Goal: Contribute content

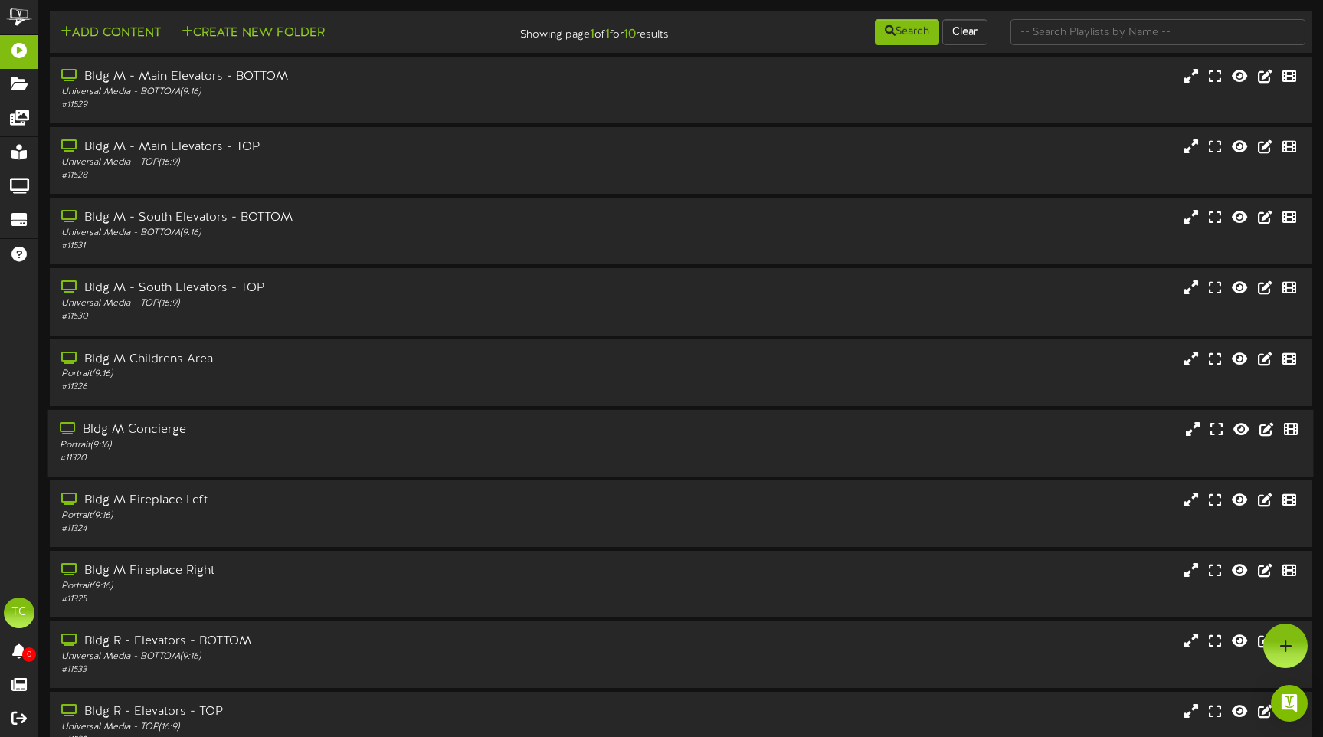
click at [193, 436] on div "Bldg M Concierge" at bounding box center [312, 430] width 504 height 18
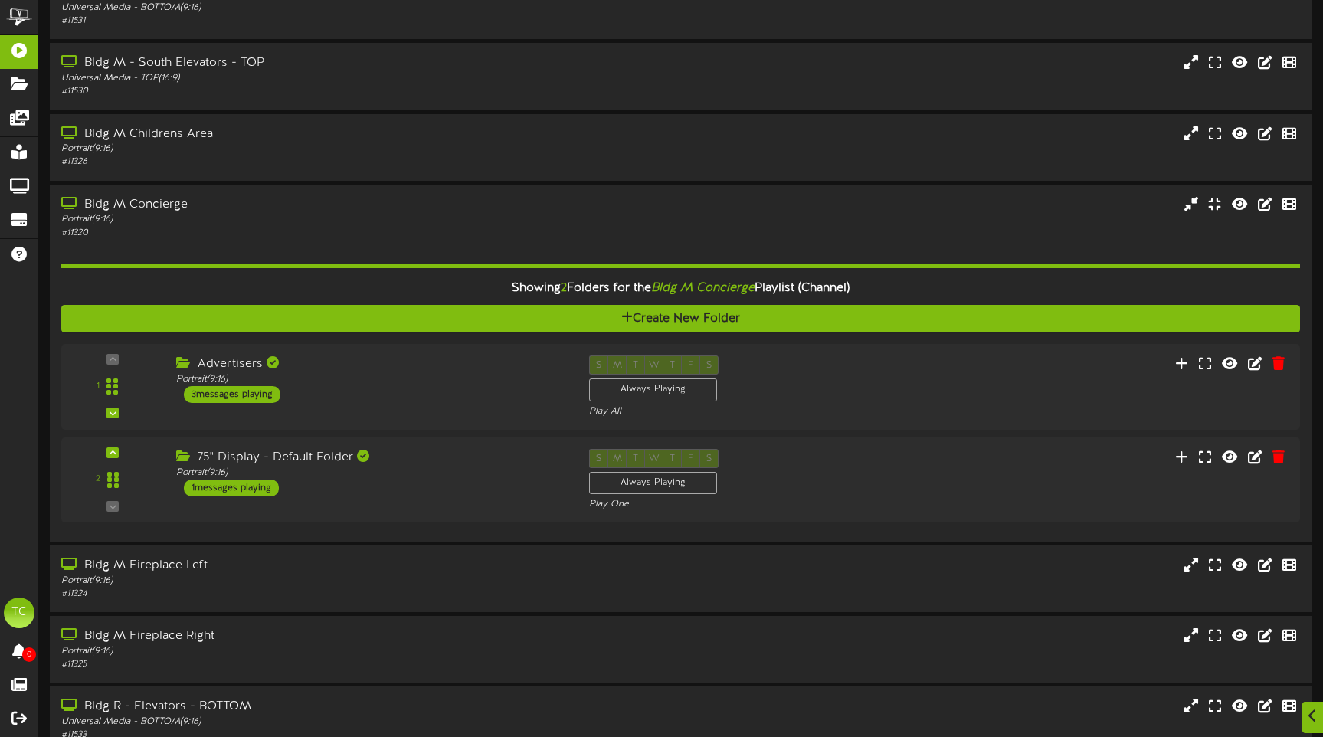
scroll to position [226, 0]
click at [303, 395] on div "Advertisers Portrait ( 9:16 ) 3 messages playing" at bounding box center [367, 379] width 418 height 48
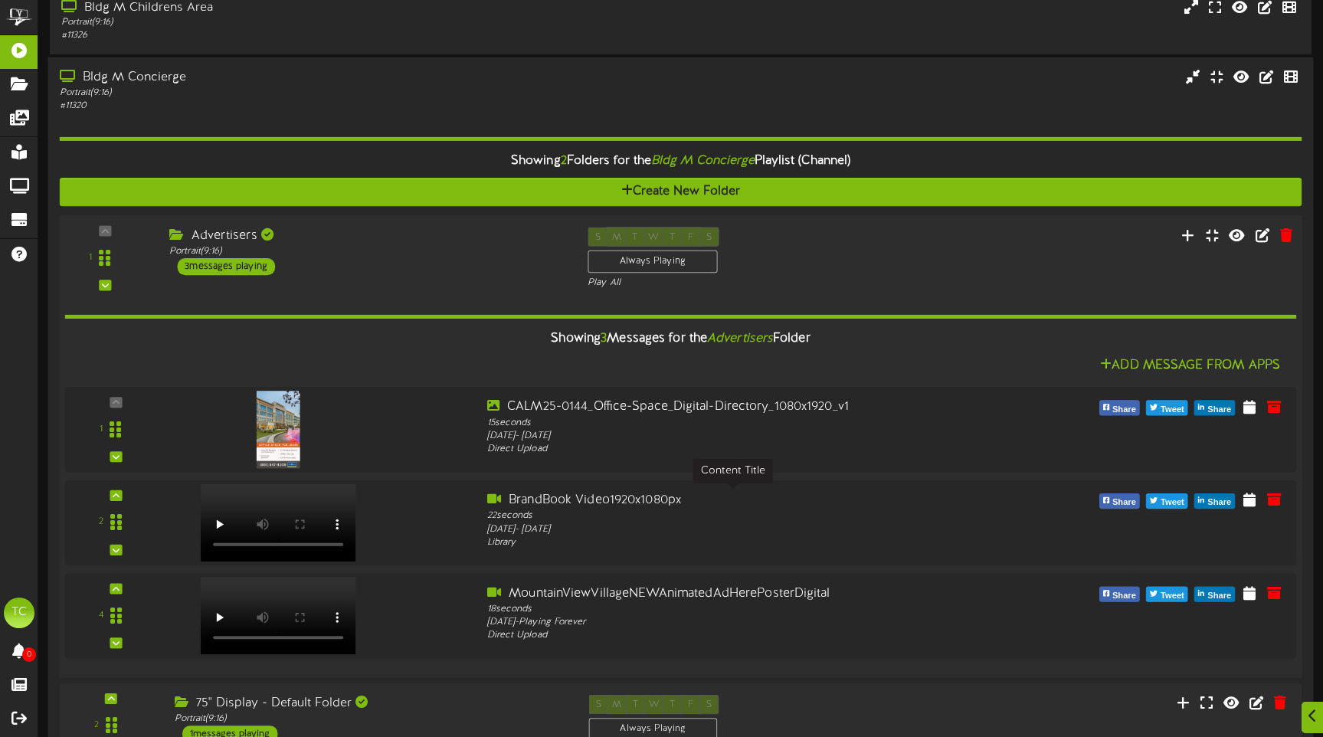
scroll to position [361, 0]
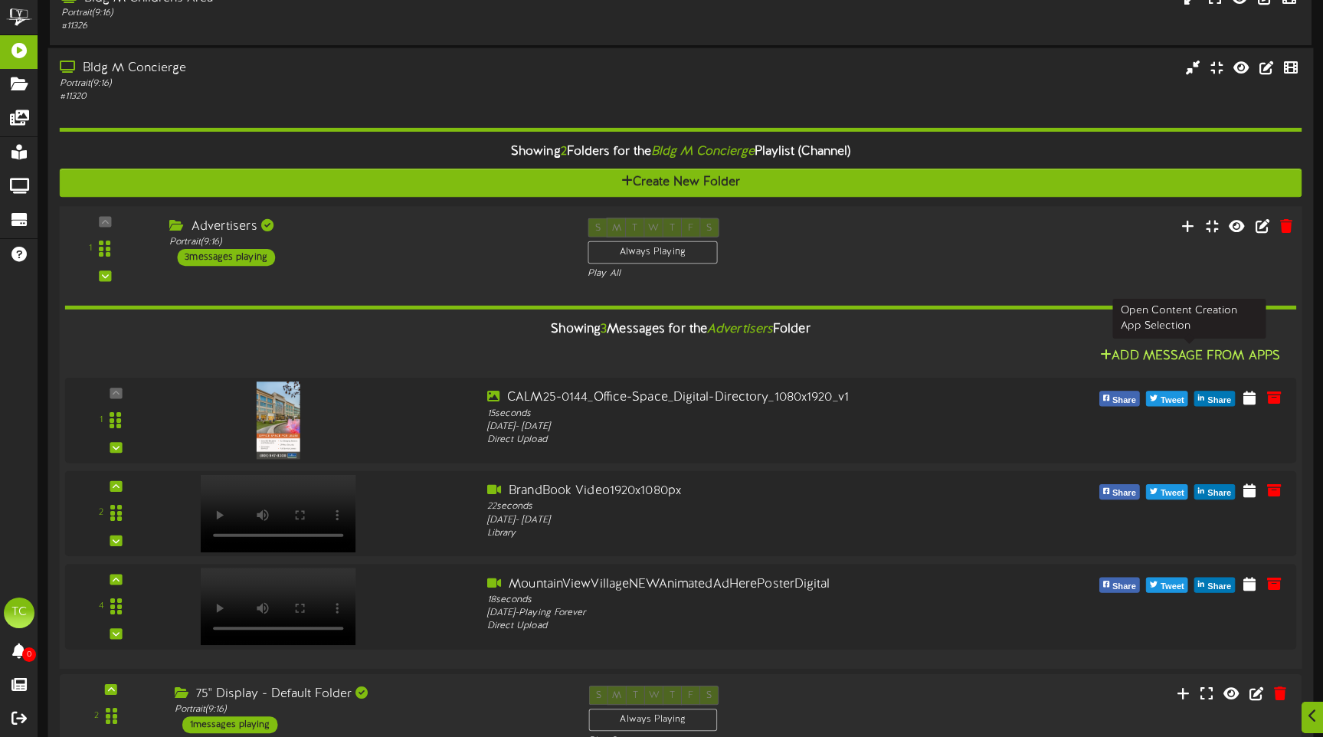
click at [1169, 356] on button "Add Message From Apps" at bounding box center [1190, 355] width 189 height 19
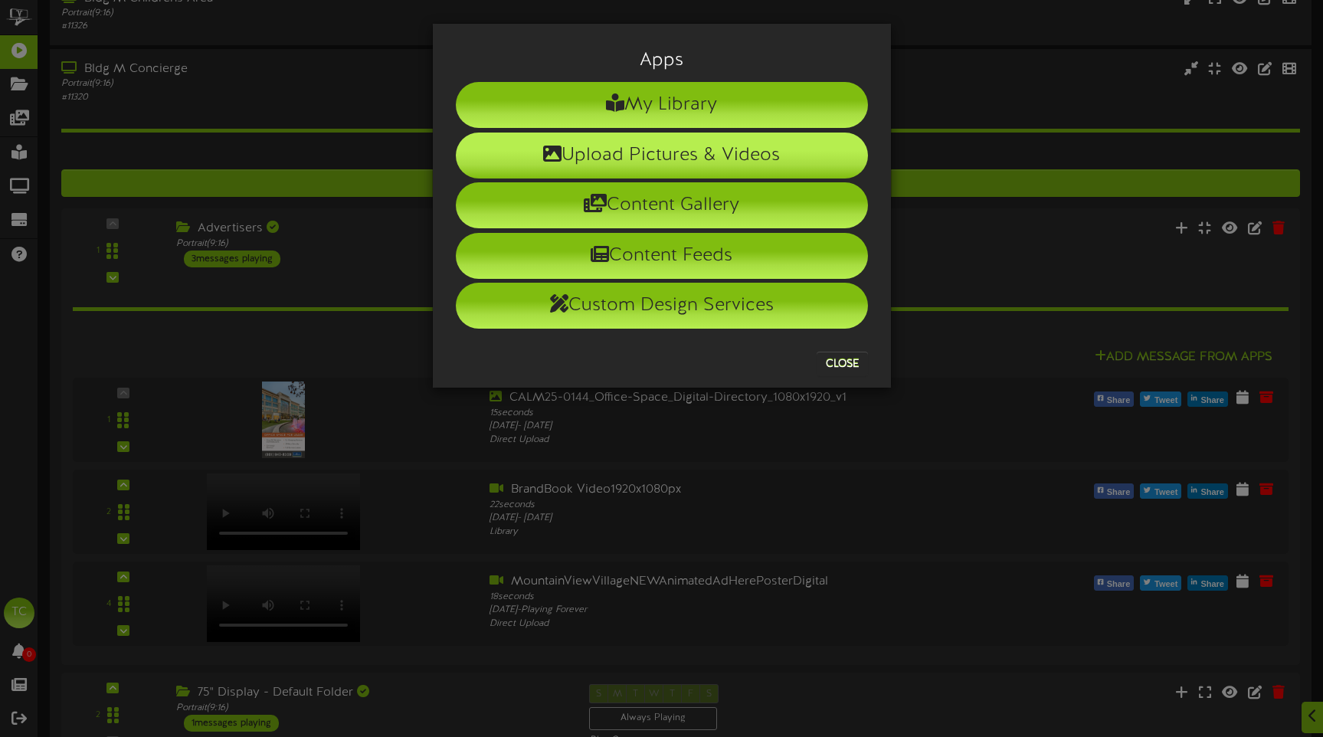
click at [761, 155] on li "Upload Pictures & Videos" at bounding box center [662, 156] width 412 height 46
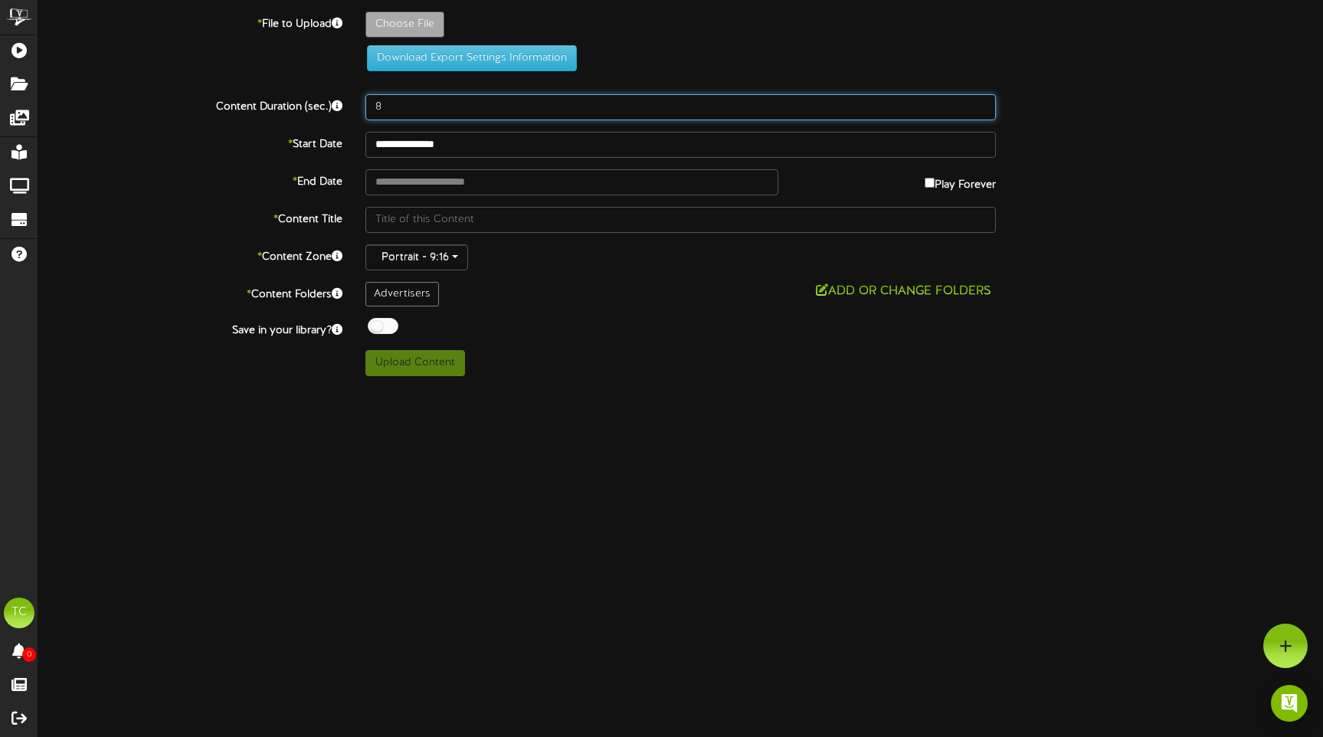
click at [529, 117] on input "8" at bounding box center [681, 107] width 631 height 26
type input "15"
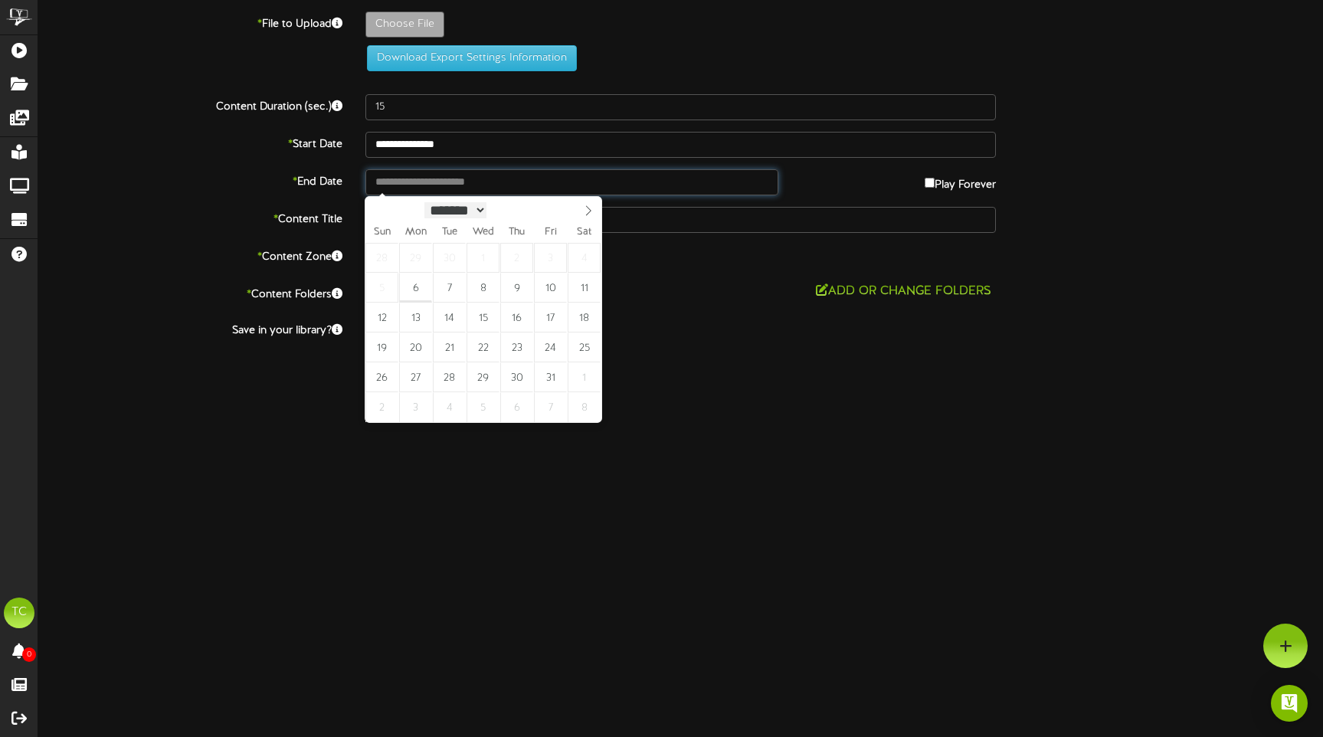
click at [477, 189] on input "text" at bounding box center [572, 182] width 413 height 26
type input "**********"
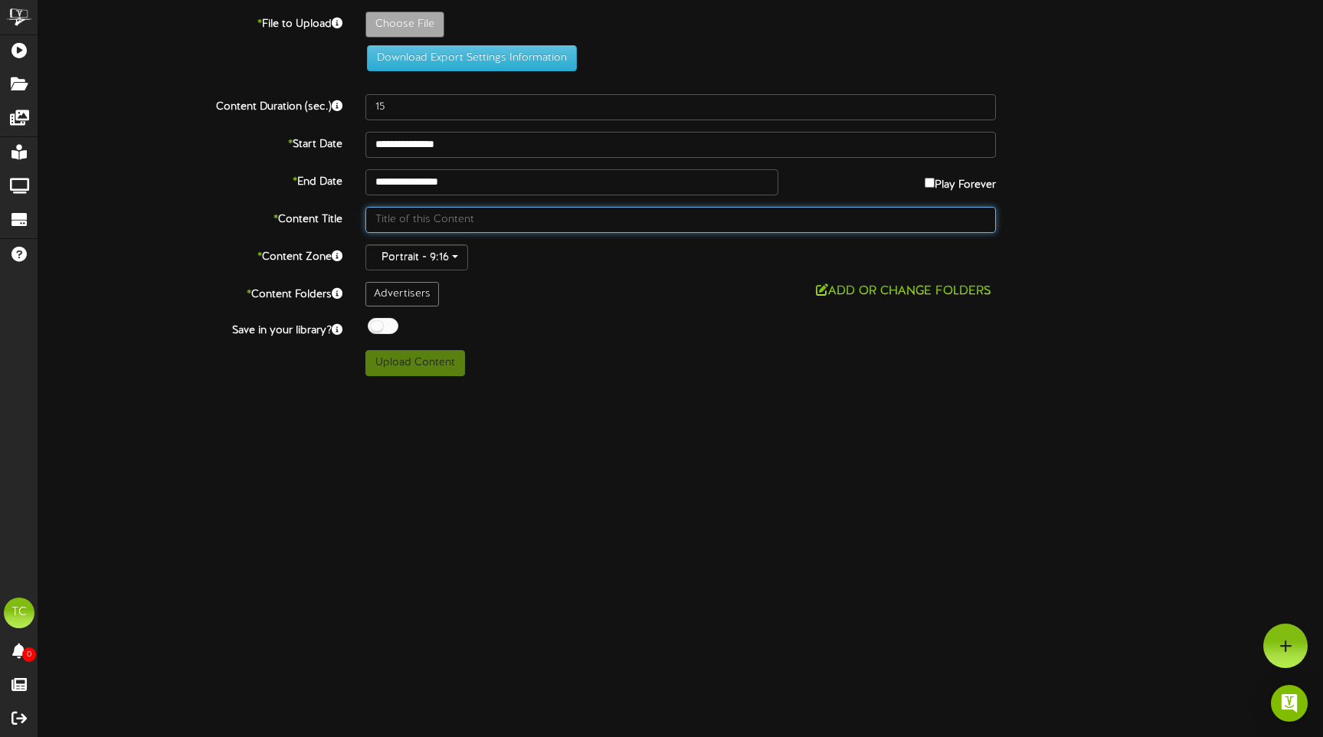
click at [490, 223] on input "text" at bounding box center [681, 220] width 631 height 26
type input "Pumpking Scavenger [PERSON_NAME]"
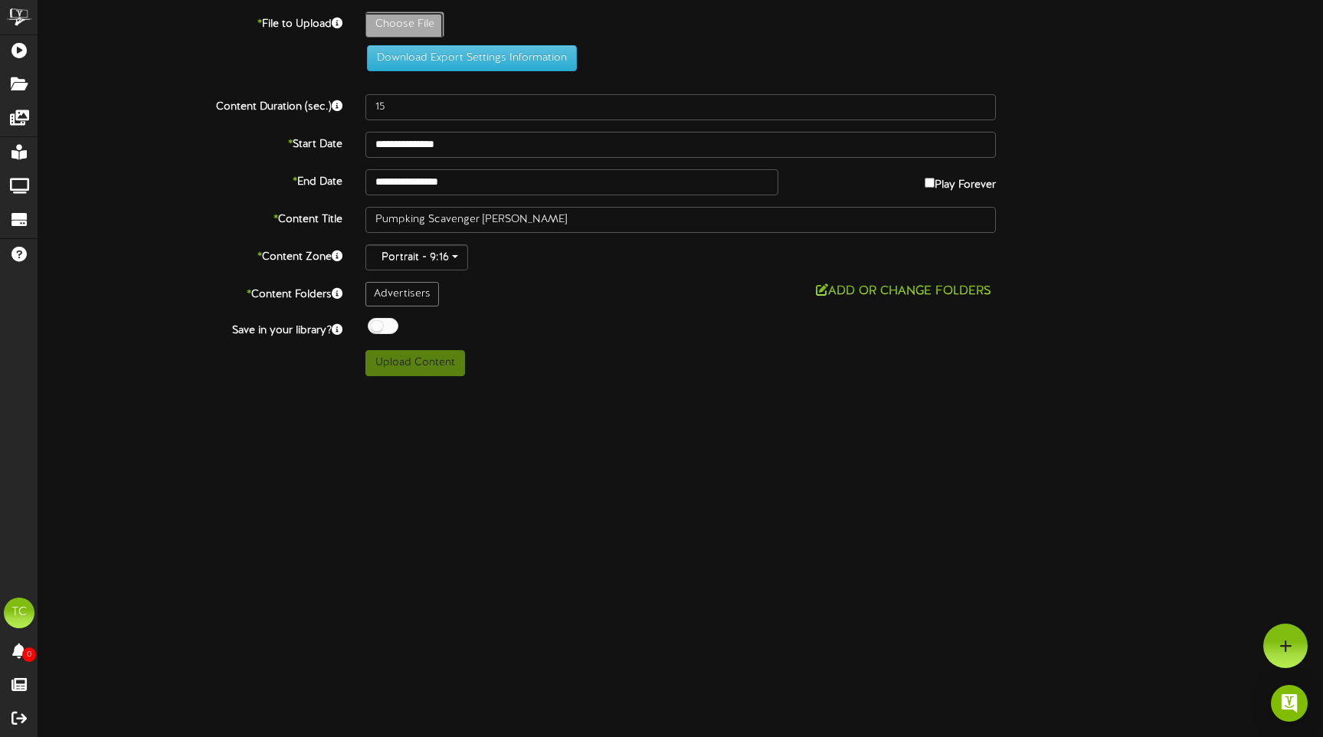
type input "**********"
type input "CALM25-0166_Pumpkin-Scavenger-Hunt_Digital-Directory_1080x1920_v1"
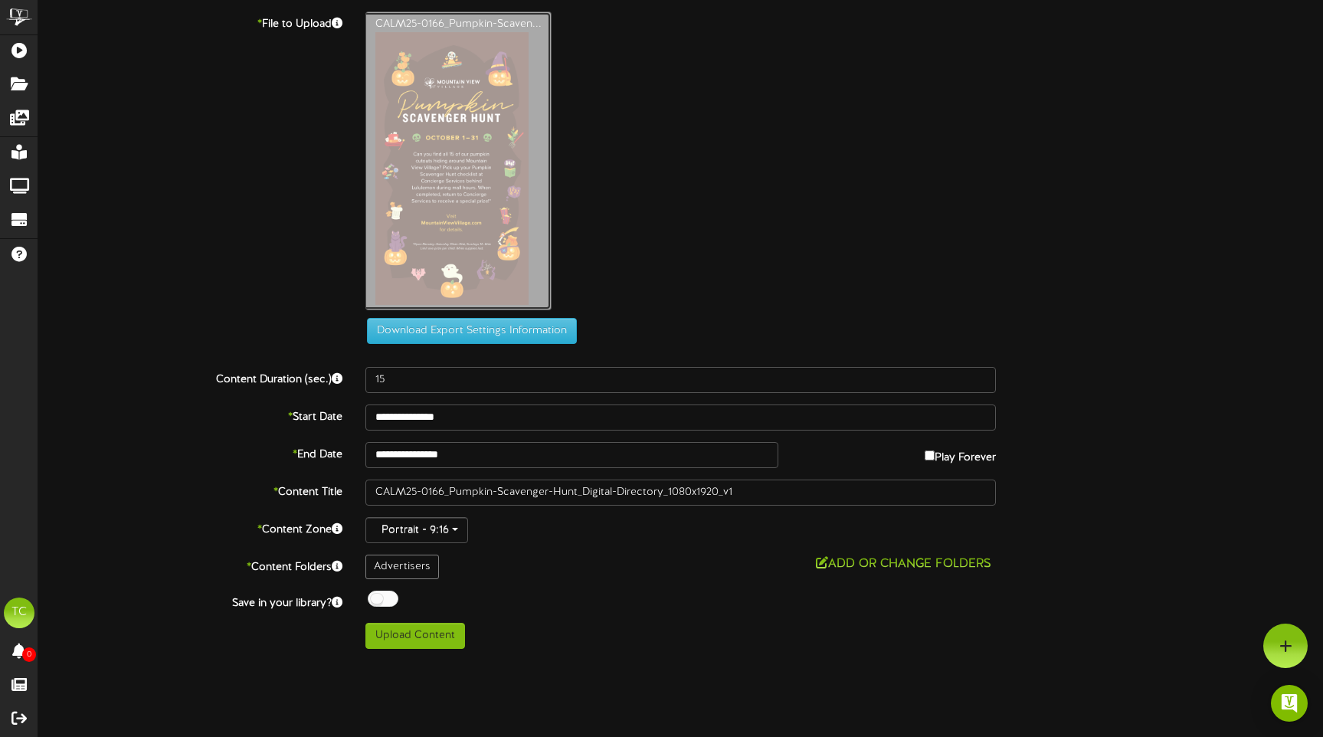
click at [417, 642] on button "Upload Content" at bounding box center [416, 636] width 100 height 26
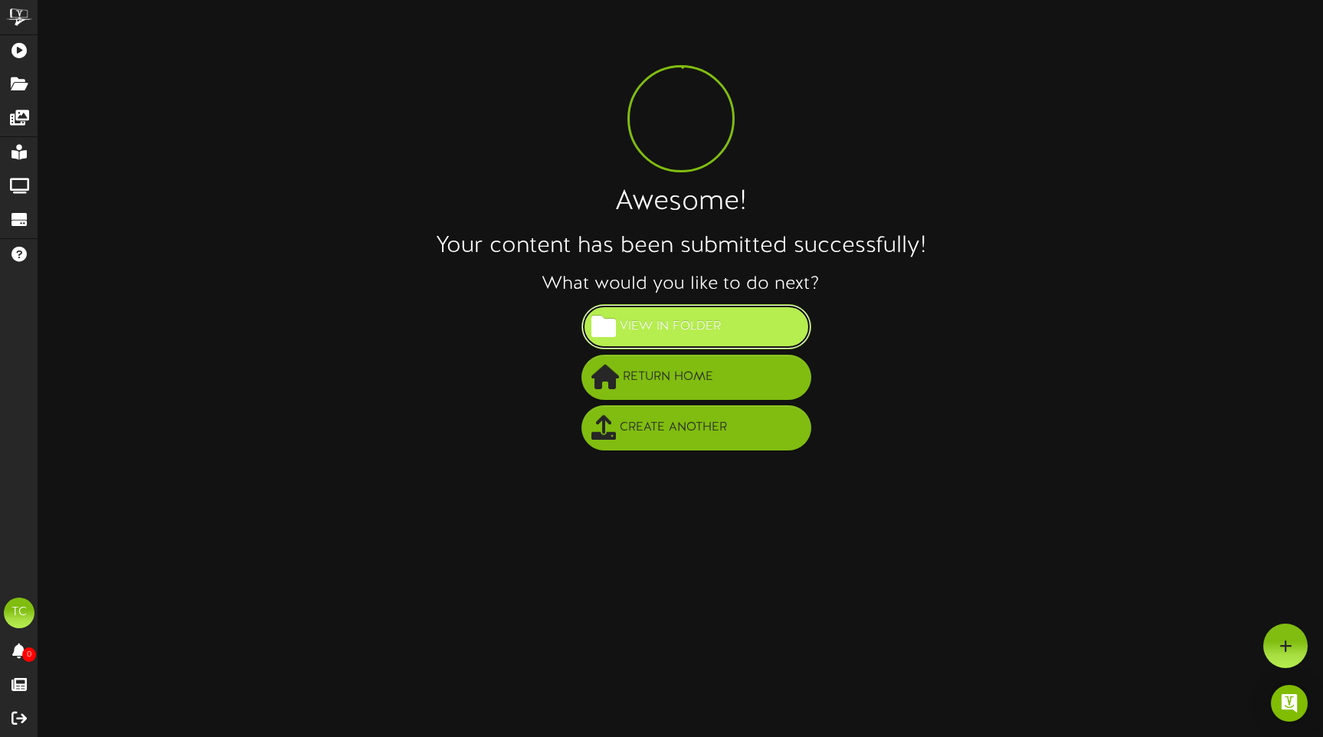
click at [712, 314] on span "View in Folder" at bounding box center [670, 326] width 109 height 25
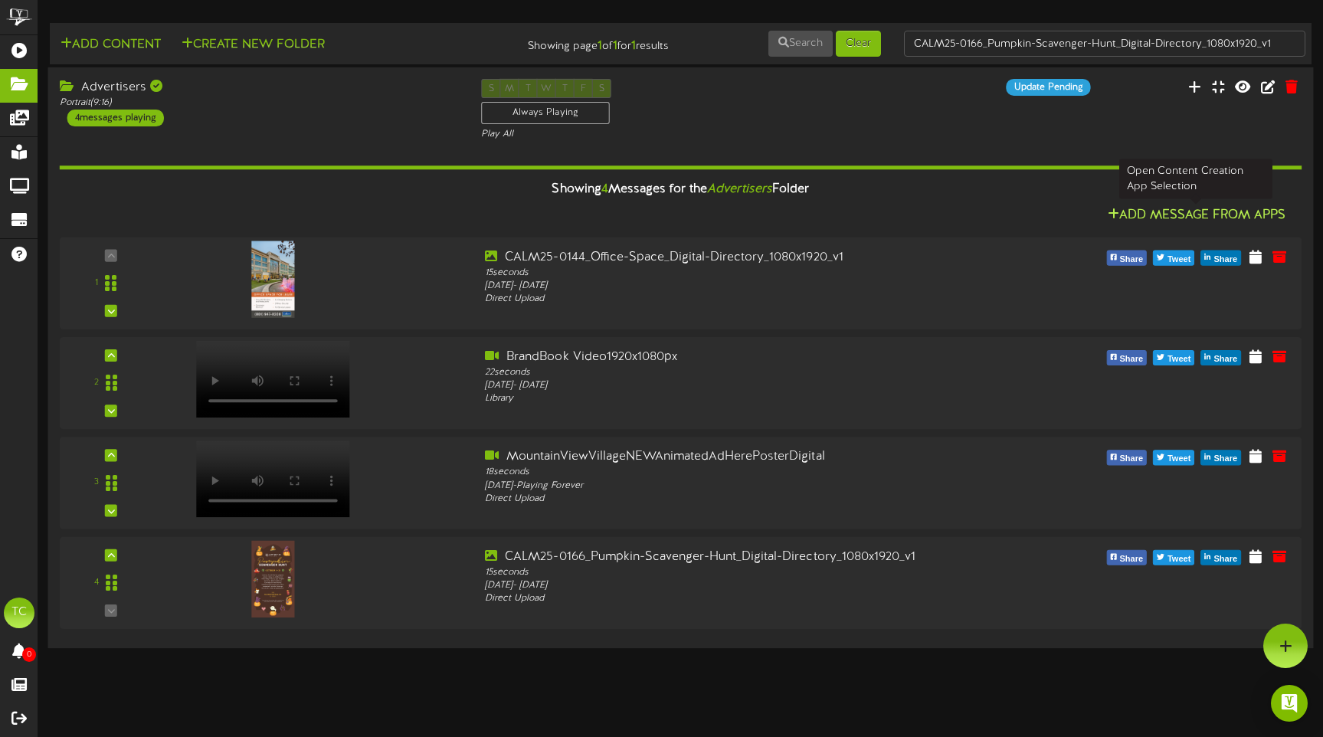
click at [1156, 211] on button "Add Message From Apps" at bounding box center [1197, 216] width 188 height 19
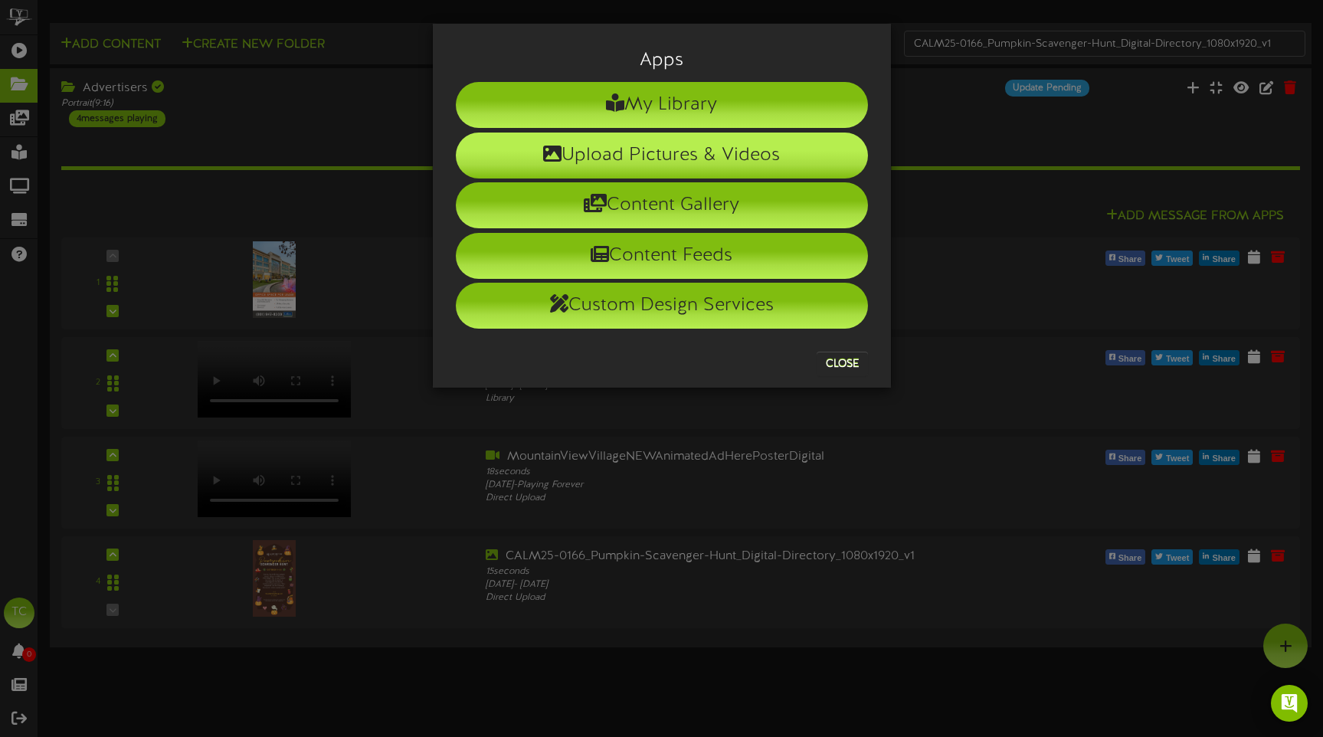
click at [608, 167] on li "Upload Pictures & Videos" at bounding box center [662, 156] width 412 height 46
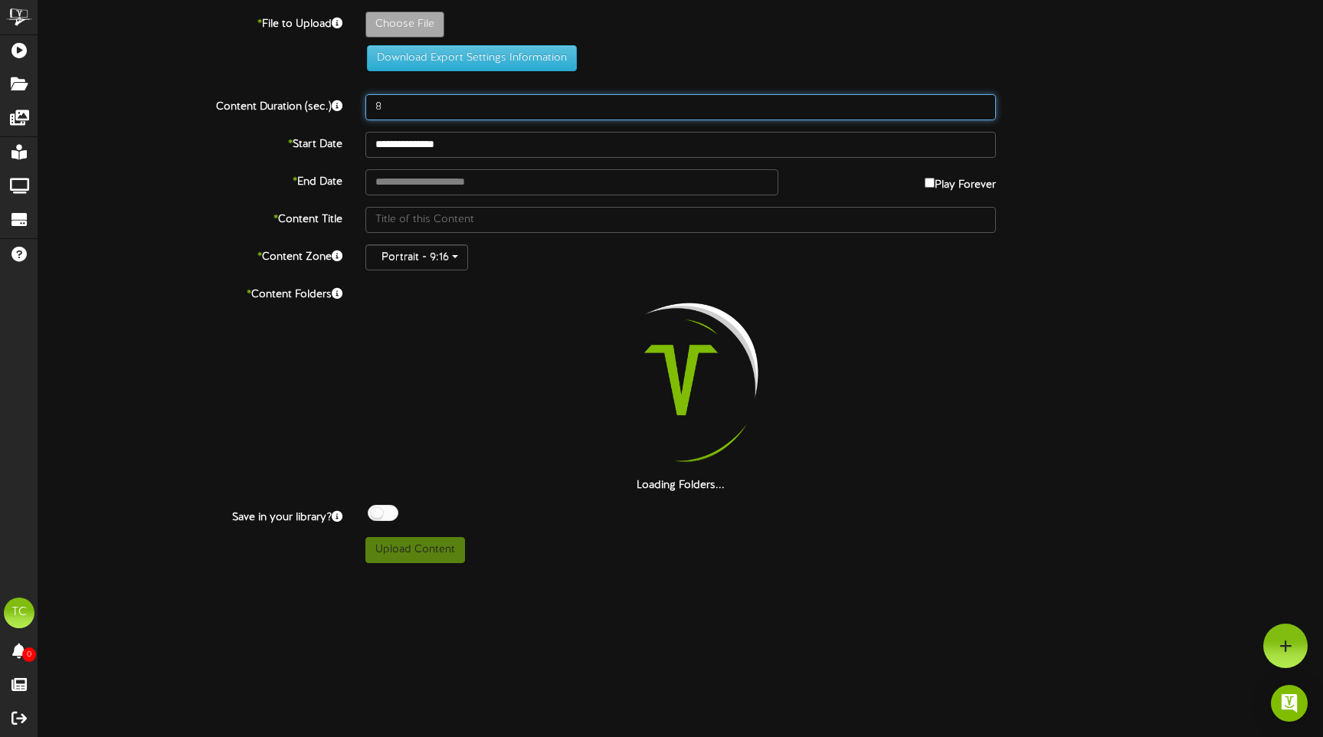
click at [546, 112] on input "8" at bounding box center [681, 107] width 631 height 26
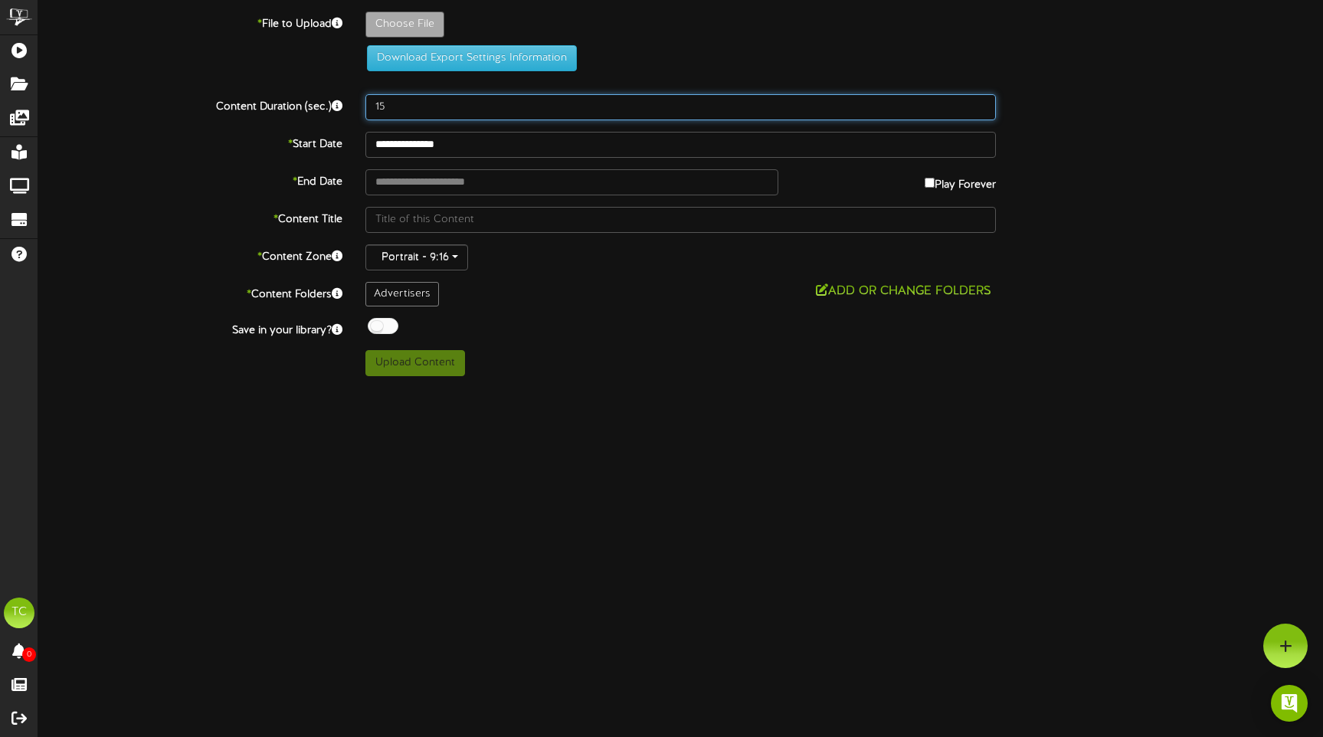
type input "15"
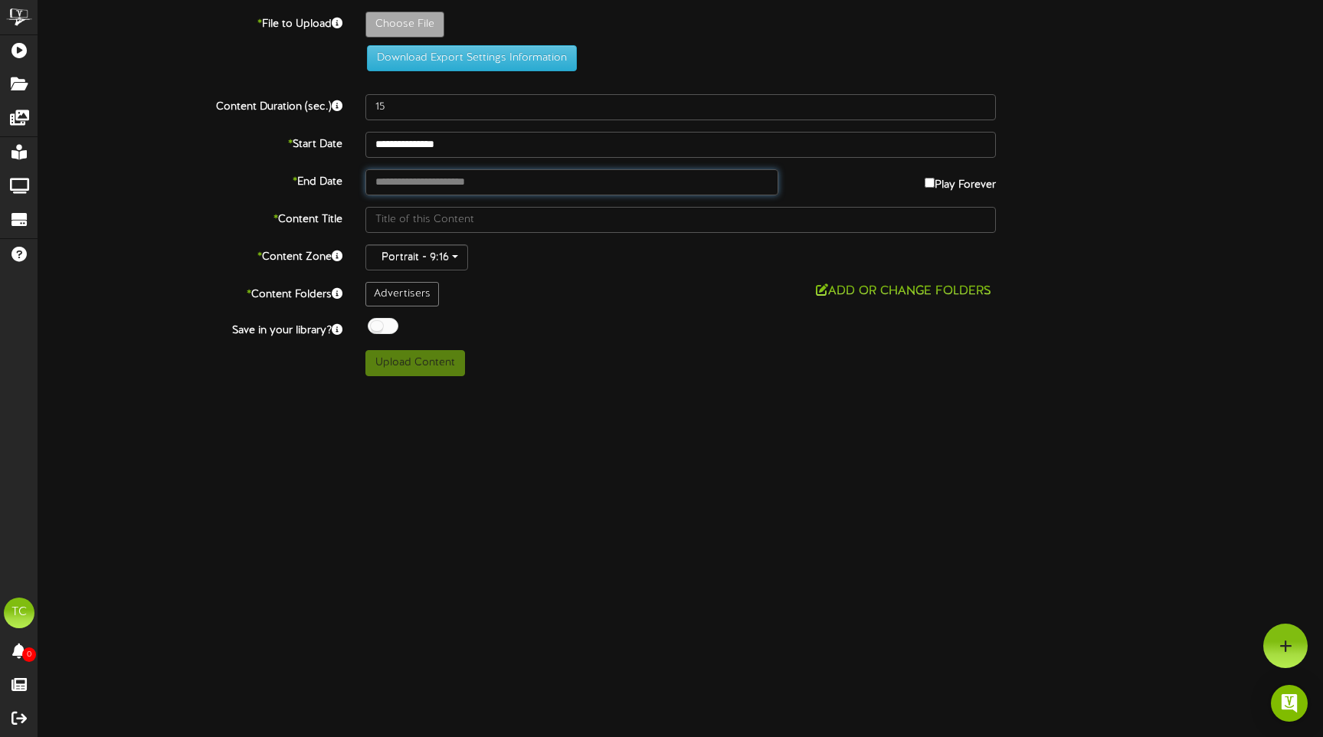
click at [498, 186] on input "text" at bounding box center [572, 182] width 413 height 26
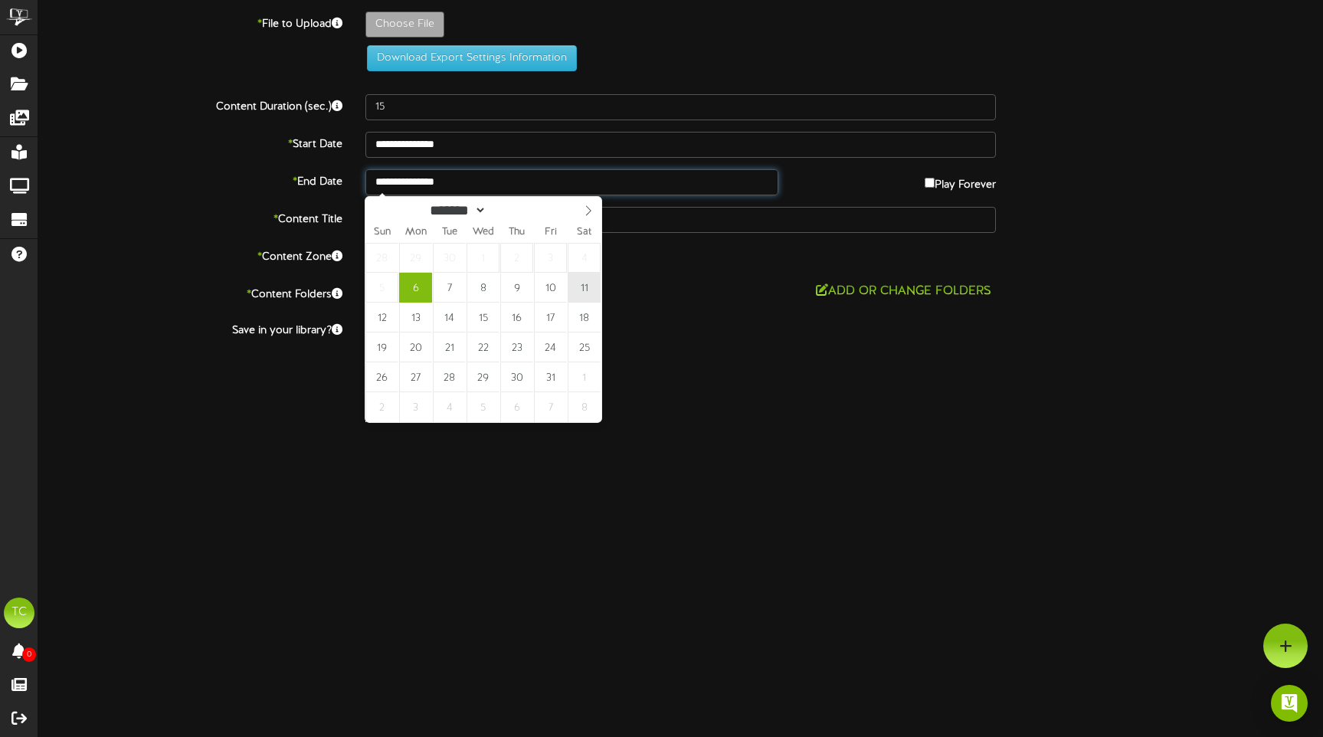
type input "**********"
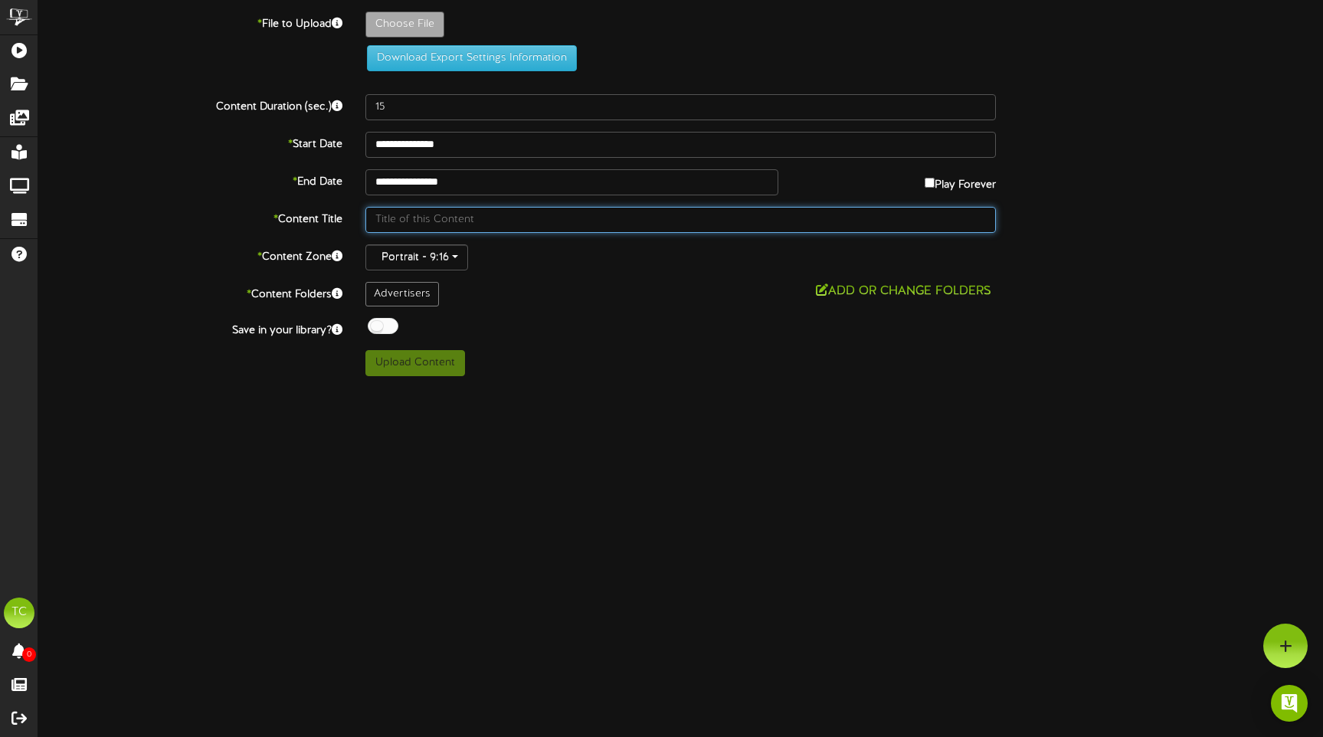
click at [480, 221] on input "text" at bounding box center [681, 220] width 631 height 26
type input "Amarza"
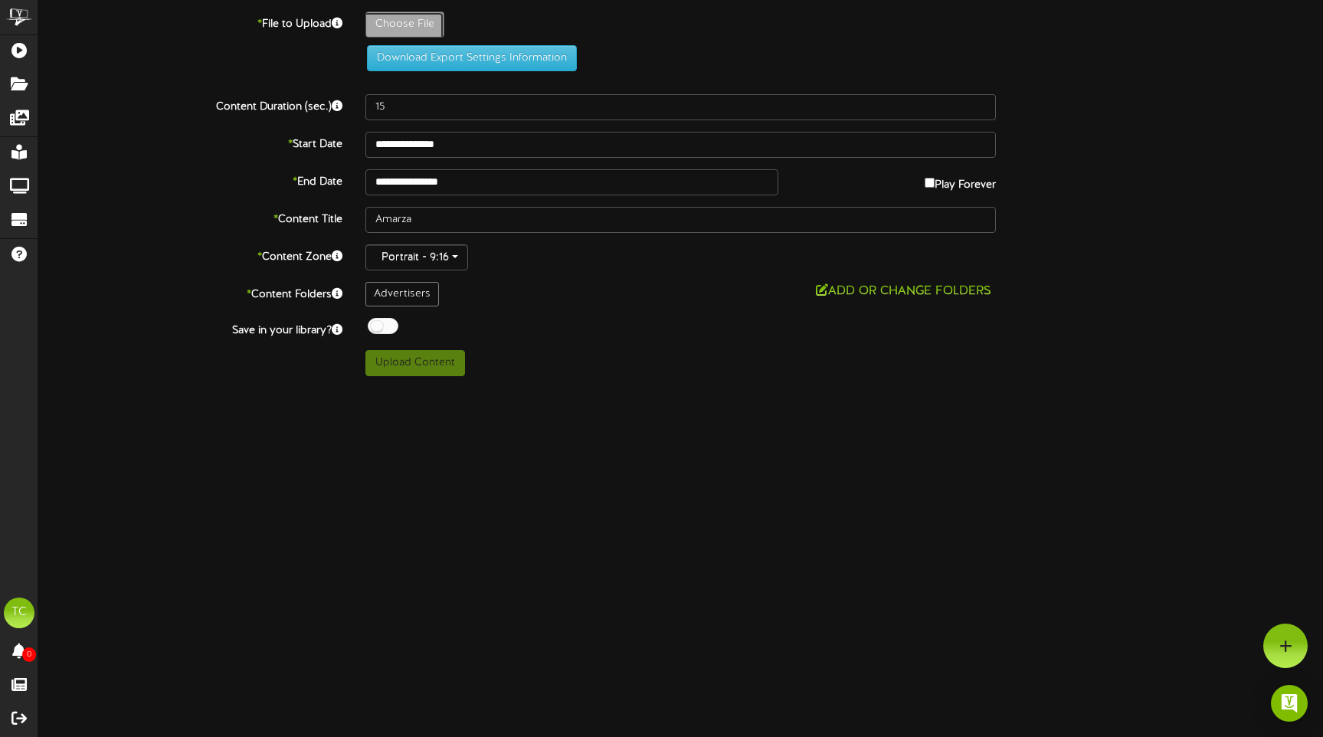
type input "**********"
type input "CALM25-0136_Openings_Amarza-Bakery_Coming-Soon_Digital-Directory_1080x1920_v3"
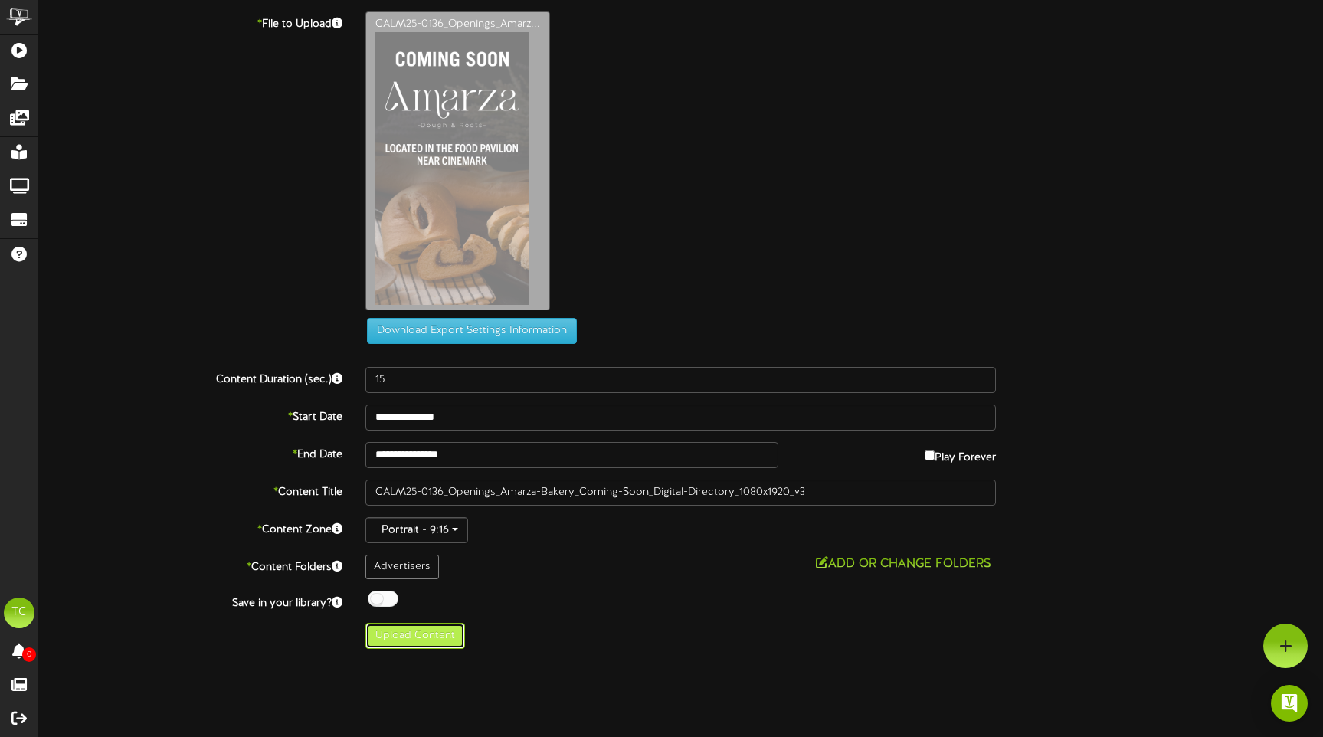
click at [436, 639] on button "Upload Content" at bounding box center [416, 636] width 100 height 26
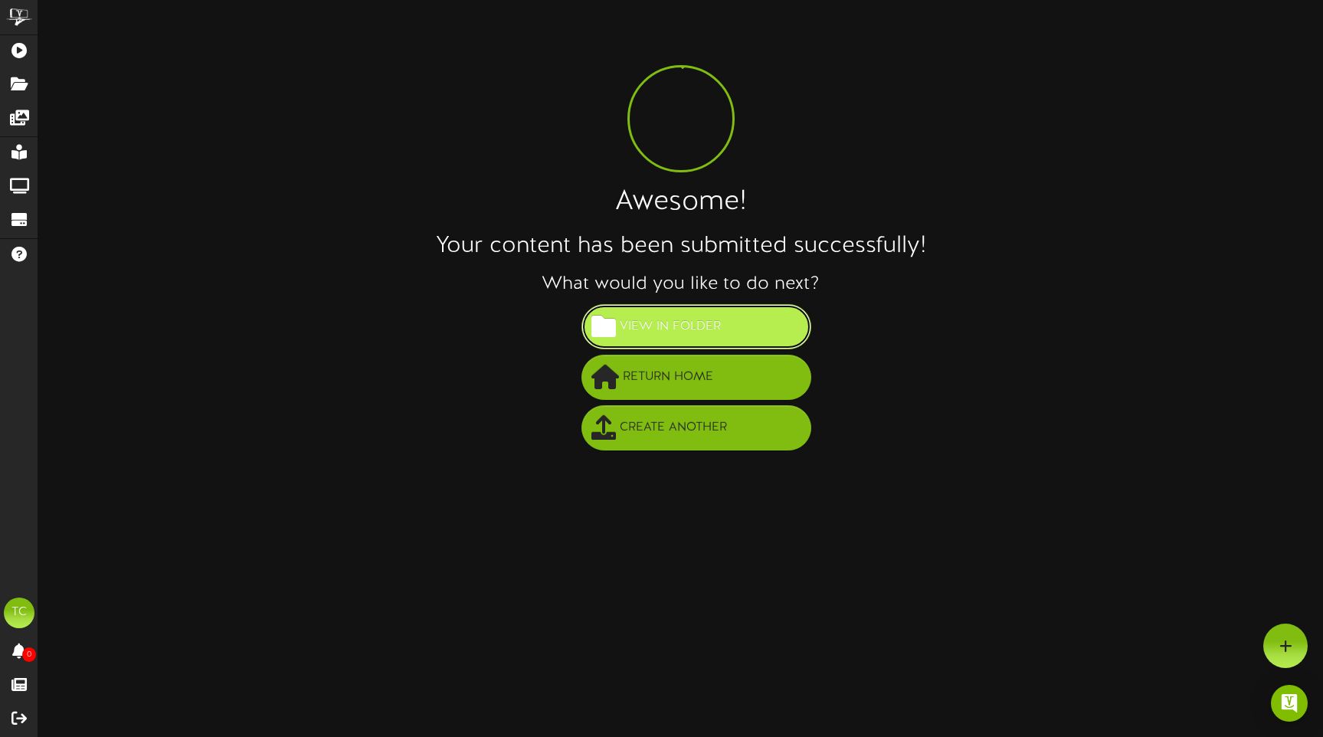
click at [720, 324] on span "View in Folder" at bounding box center [670, 326] width 109 height 25
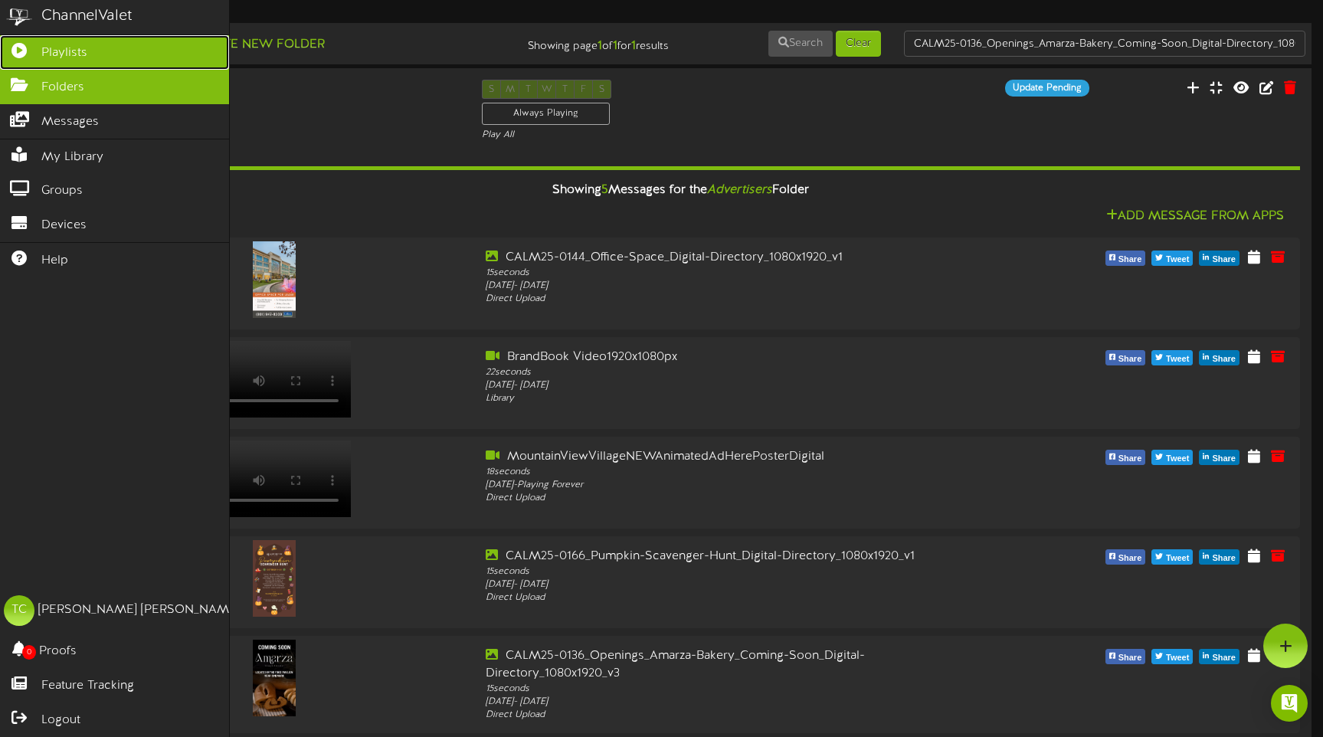
click at [31, 54] on icon at bounding box center [19, 48] width 38 height 11
